Goal: Task Accomplishment & Management: Manage account settings

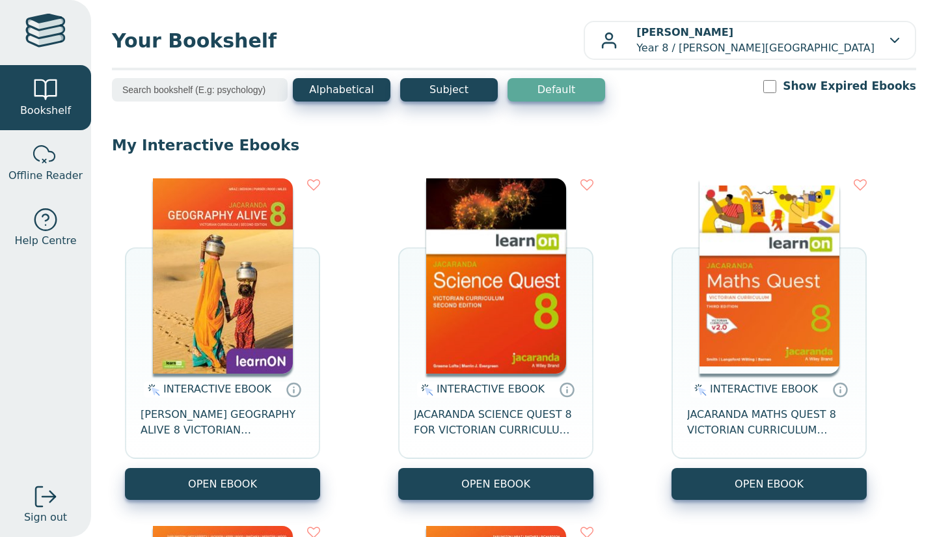
click at [652, 102] on div "Alphabetical Subject Default Show Expired Ebooks" at bounding box center [514, 98] width 805 height 40
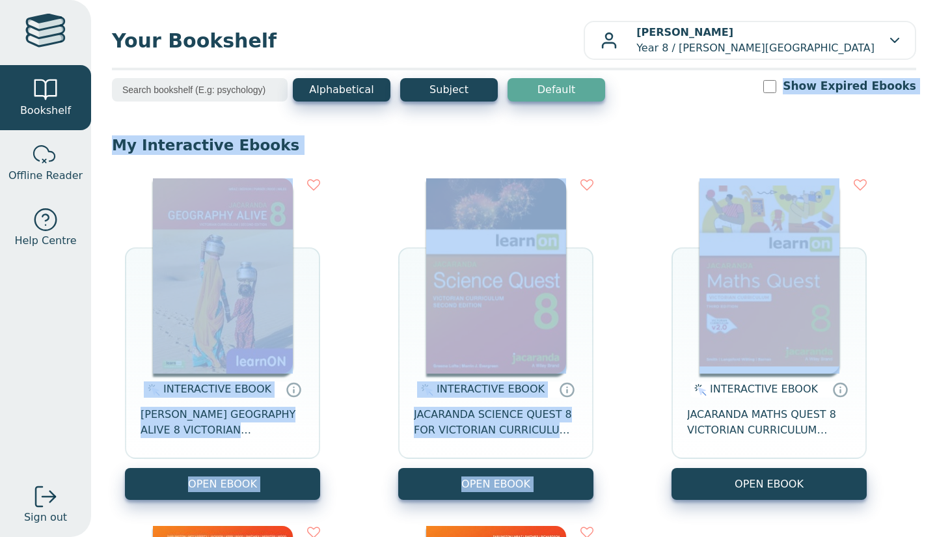
drag, startPoint x: 652, startPoint y: 102, endPoint x: 667, endPoint y: 176, distance: 75.7
click at [669, 137] on p "My Interactive Ebooks" at bounding box center [514, 145] width 805 height 20
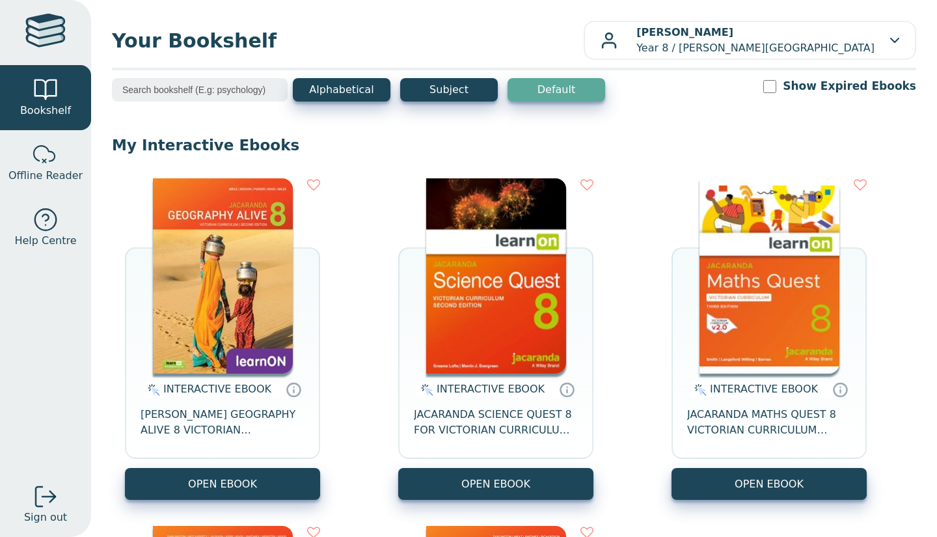
click at [607, 264] on div "INTERACTIVE EBOOK JACARANDA GEOGRAPHY ALIVE 8 VICTORIAN CURRICULUM LEARNON EBOO…" at bounding box center [514, 512] width 805 height 695
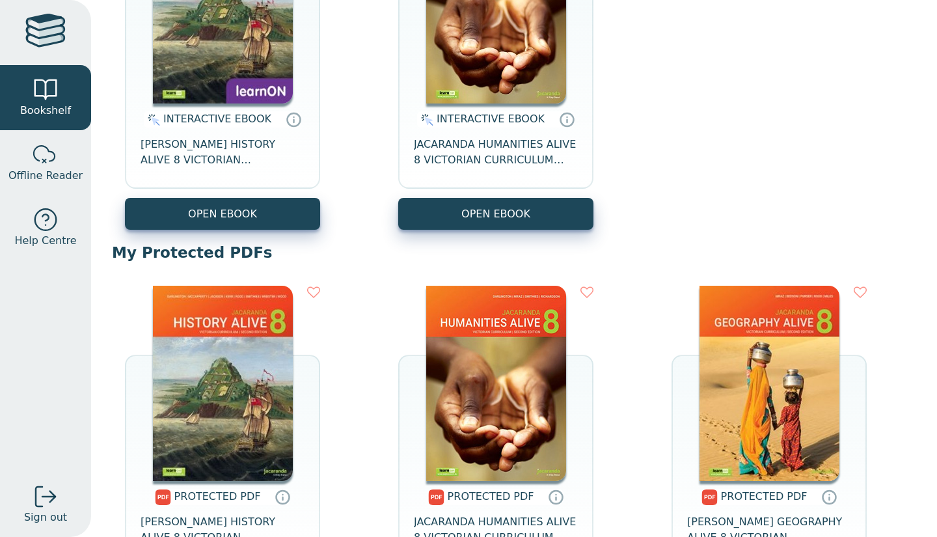
scroll to position [623, 0]
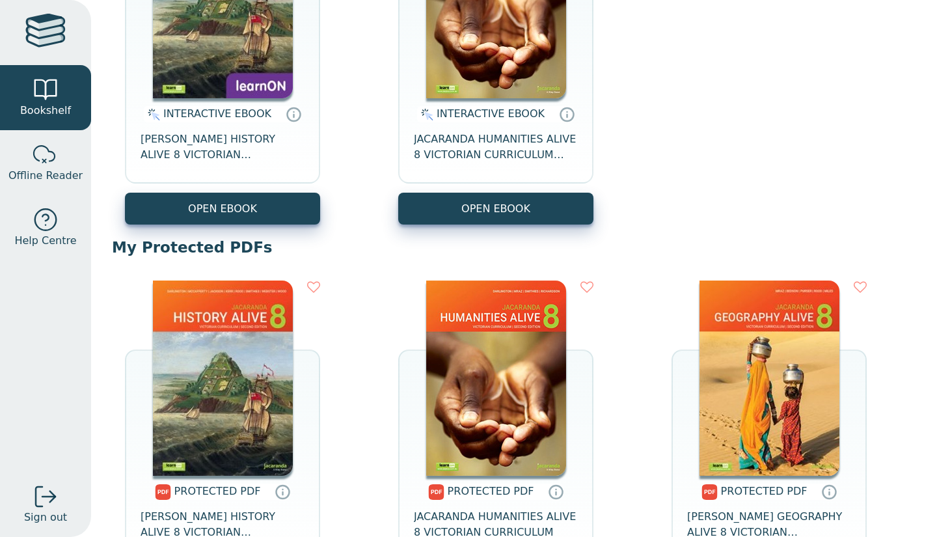
click at [525, 254] on p "My Protected PDFs" at bounding box center [514, 248] width 805 height 20
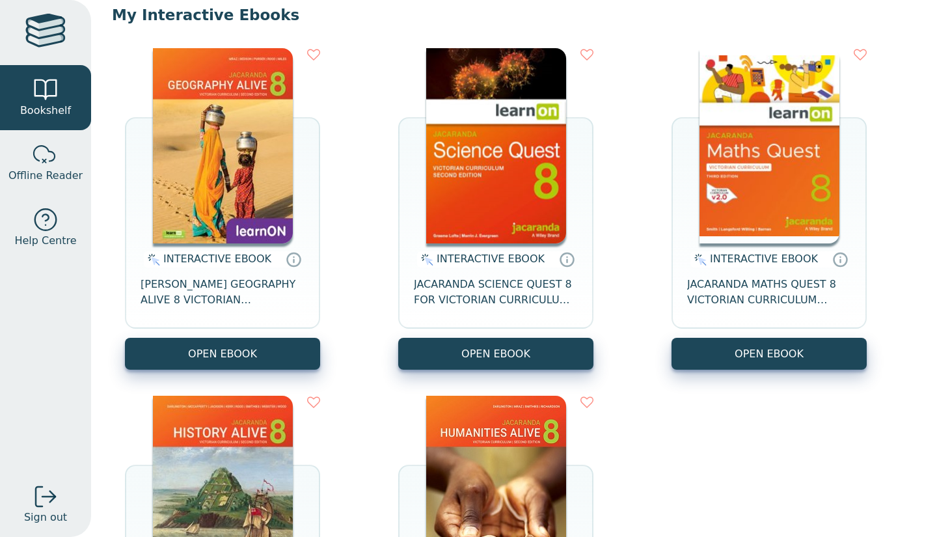
scroll to position [129, 0]
